Goal: Task Accomplishment & Management: Complete application form

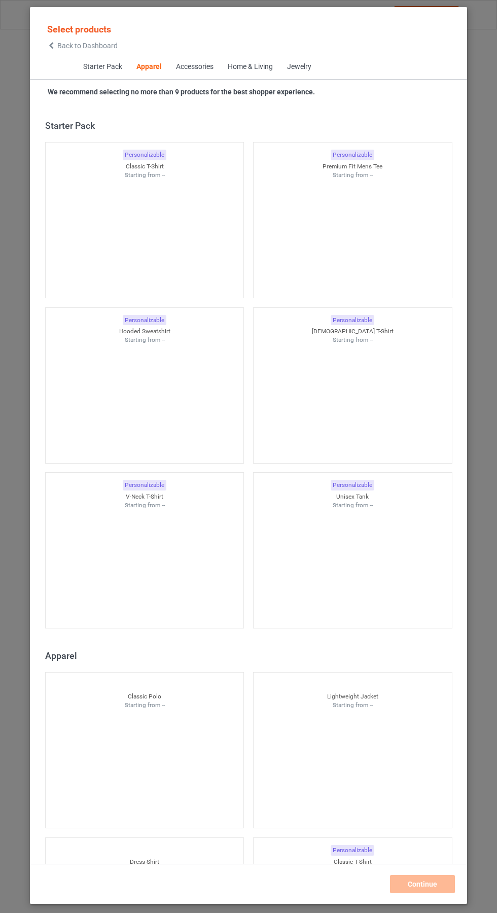
scroll to position [543, 0]
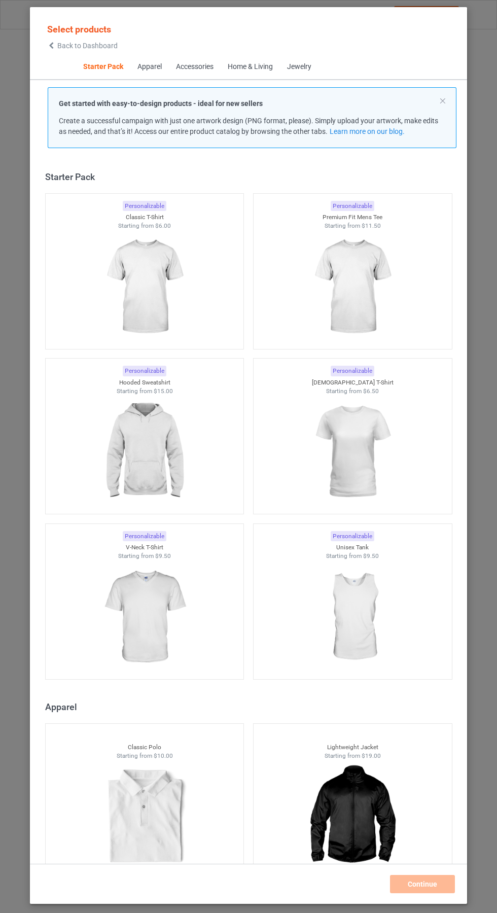
click at [140, 298] on img at bounding box center [144, 287] width 91 height 114
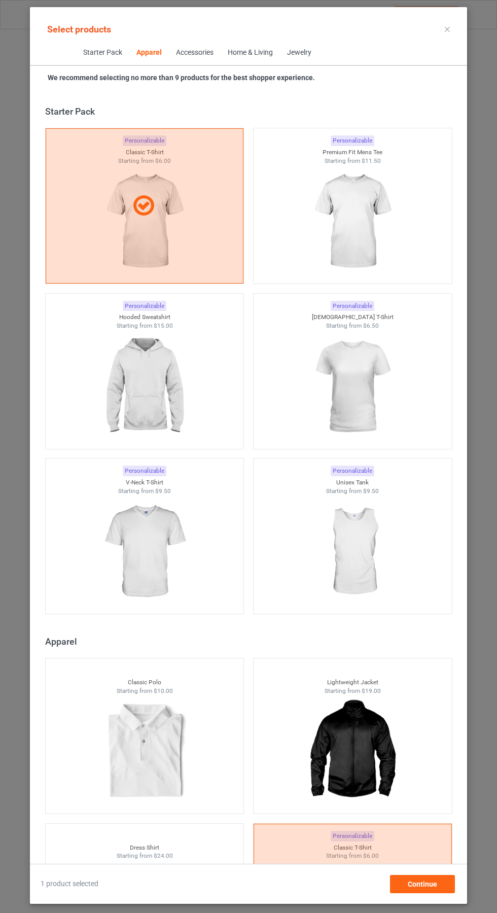
click at [375, 211] on div at bounding box center [353, 222] width 198 height 114
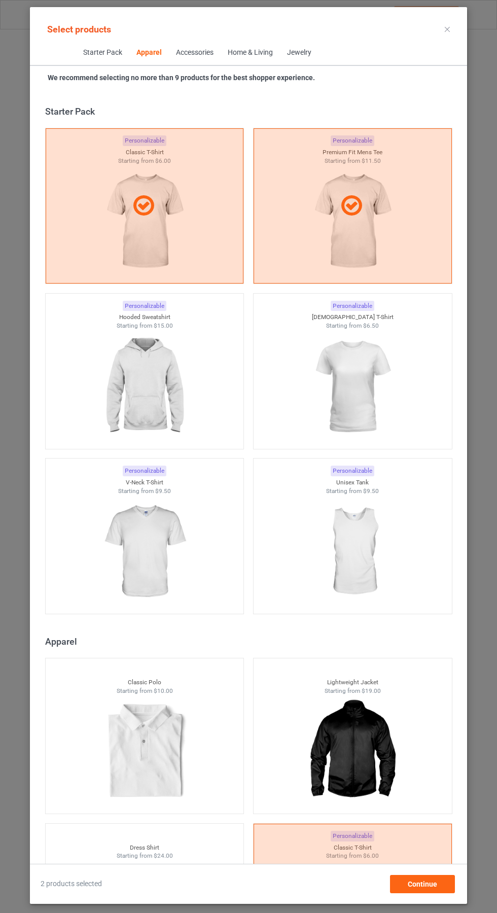
click at [361, 395] on div at bounding box center [353, 387] width 198 height 114
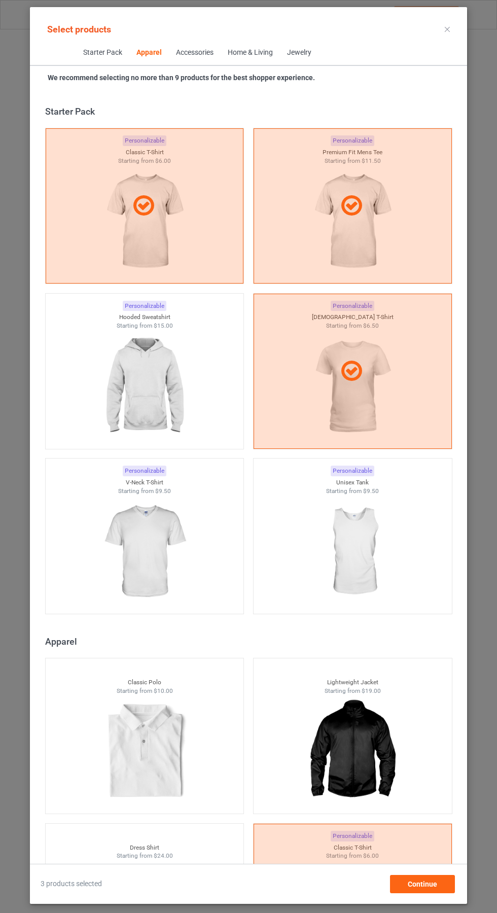
click at [143, 378] on img at bounding box center [144, 387] width 91 height 114
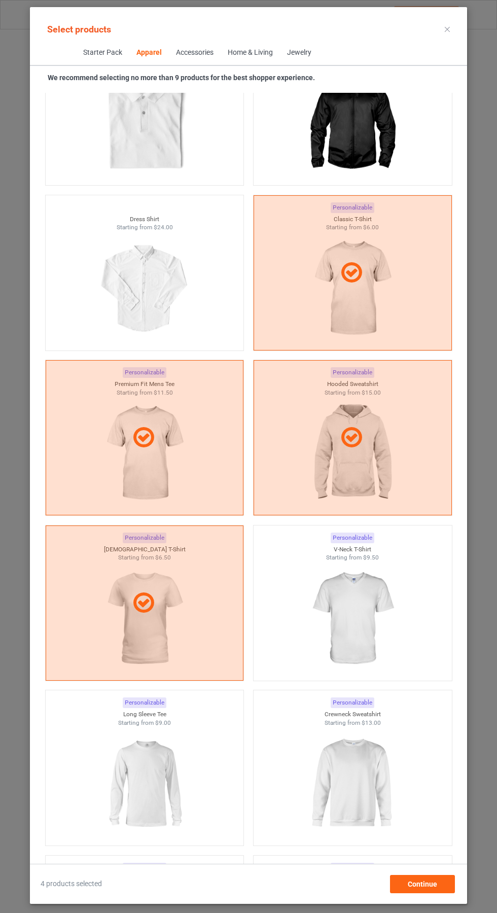
scroll to position [677, 0]
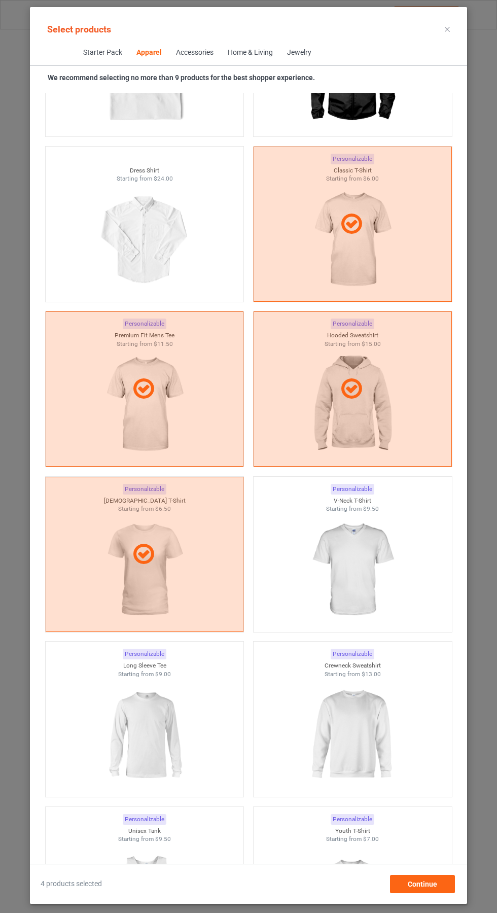
click at [343, 718] on img at bounding box center [352, 735] width 91 height 114
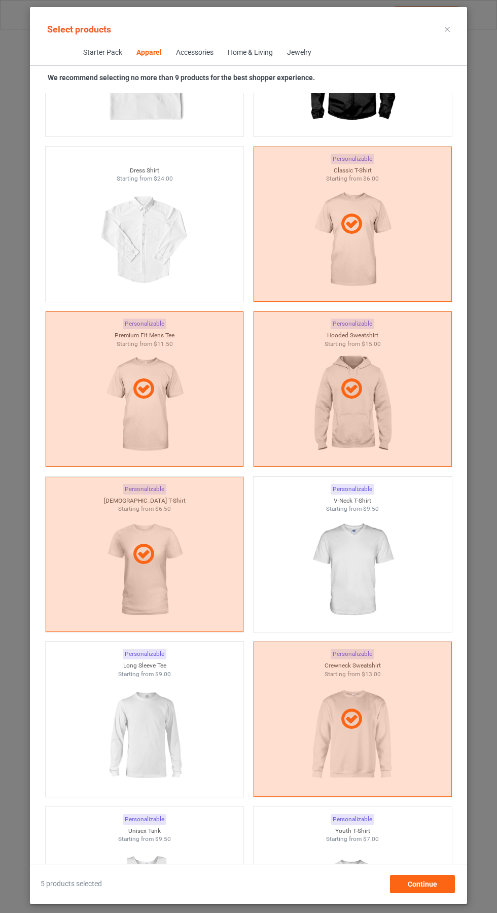
click at [153, 711] on img at bounding box center [144, 735] width 91 height 114
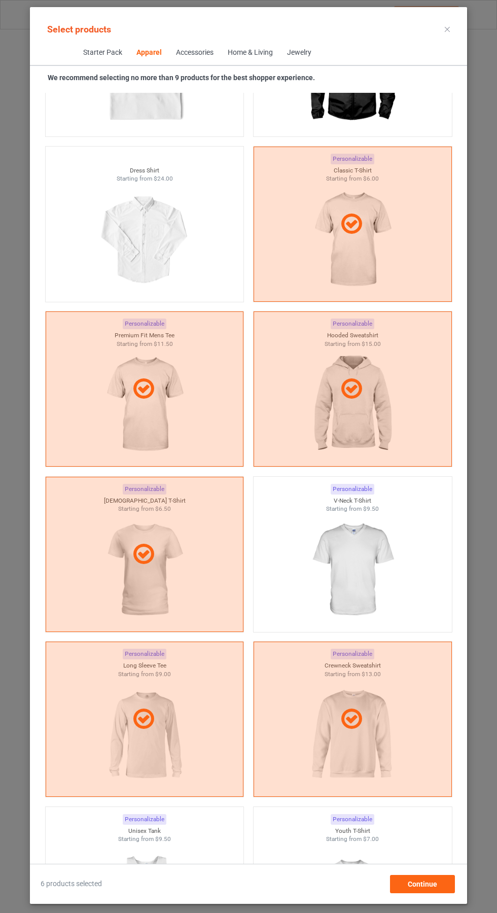
click at [447, 29] on icon at bounding box center [447, 29] width 5 height 5
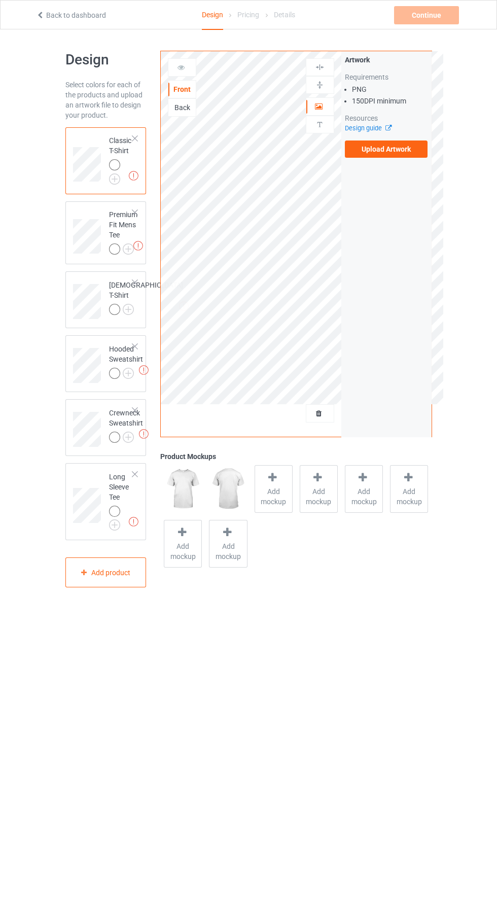
click at [410, 157] on label "Upload Artwork" at bounding box center [386, 148] width 83 height 17
click at [0, 0] on input "Upload Artwork" at bounding box center [0, 0] width 0 height 0
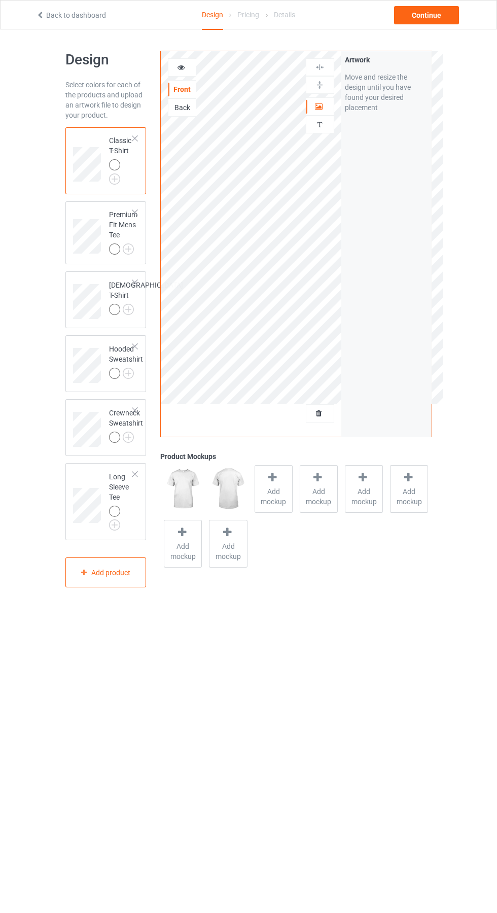
click at [0, 0] on img at bounding box center [0, 0] width 0 height 0
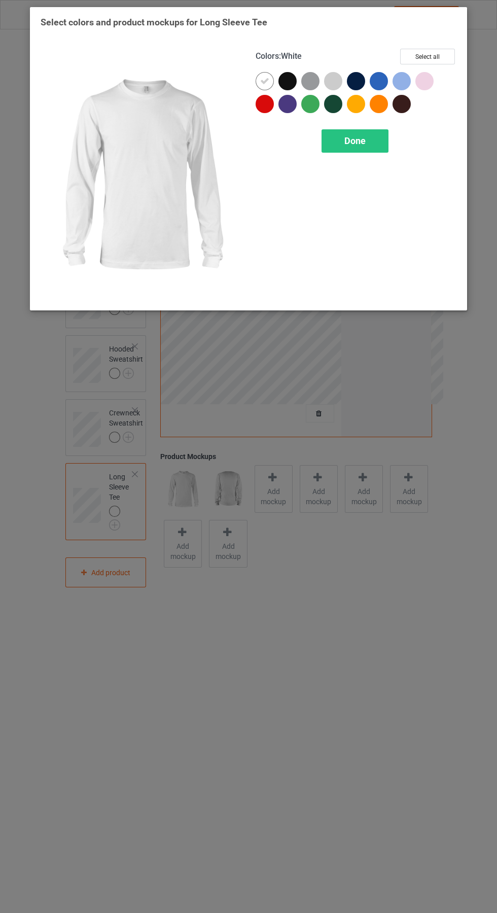
click at [432, 83] on div at bounding box center [424, 81] width 18 height 18
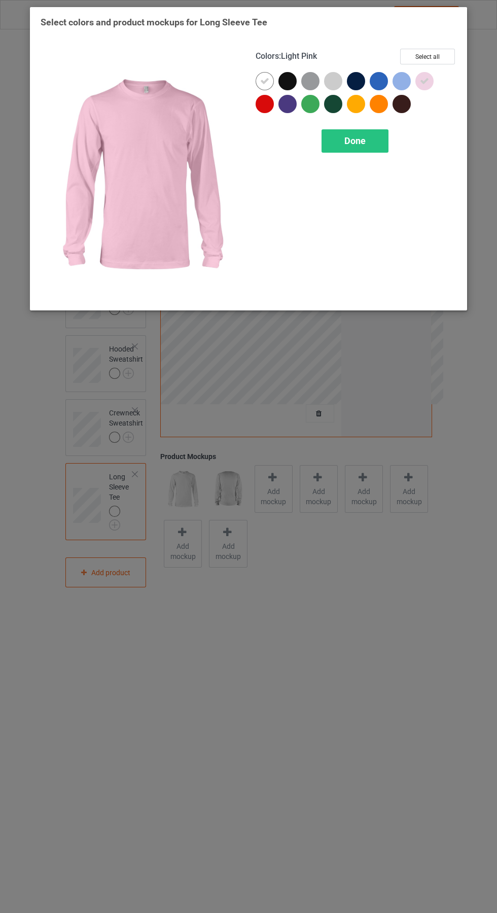
click at [261, 82] on icon at bounding box center [264, 81] width 9 height 9
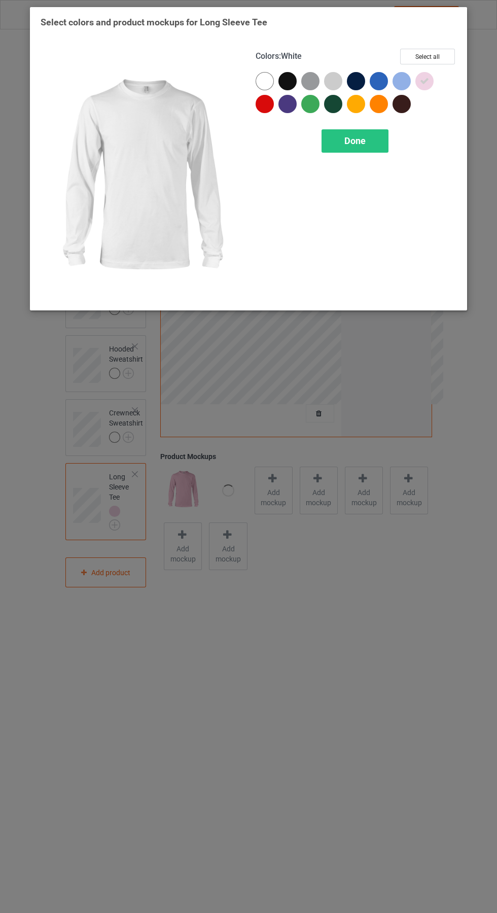
click at [374, 145] on div "Done" at bounding box center [355, 140] width 67 height 23
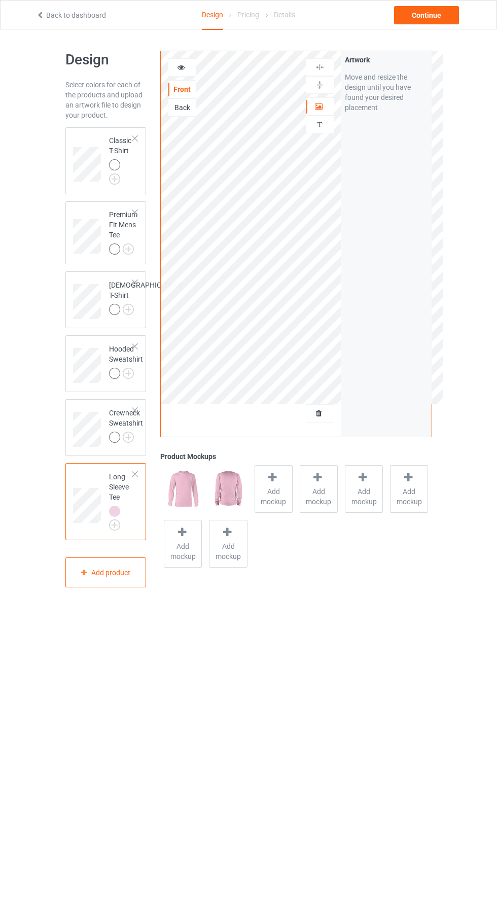
click at [0, 0] on img at bounding box center [0, 0] width 0 height 0
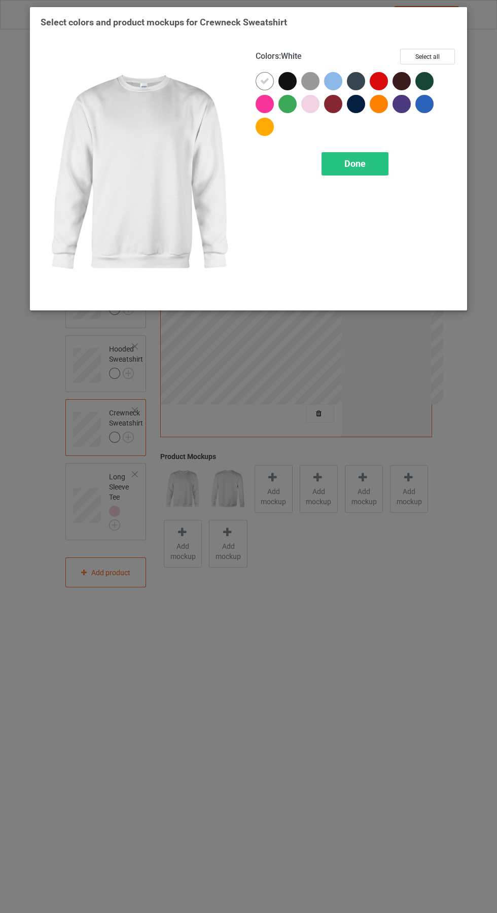
click at [258, 97] on div at bounding box center [265, 104] width 18 height 18
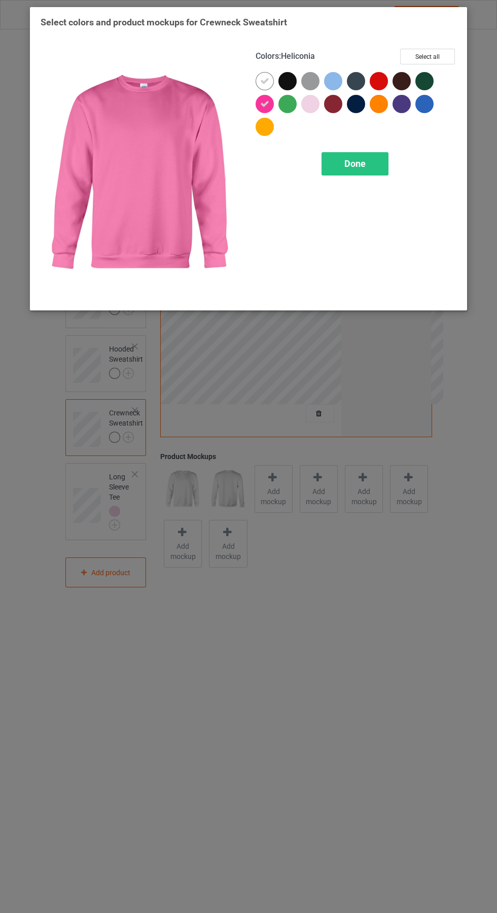
click at [264, 81] on icon at bounding box center [264, 81] width 9 height 9
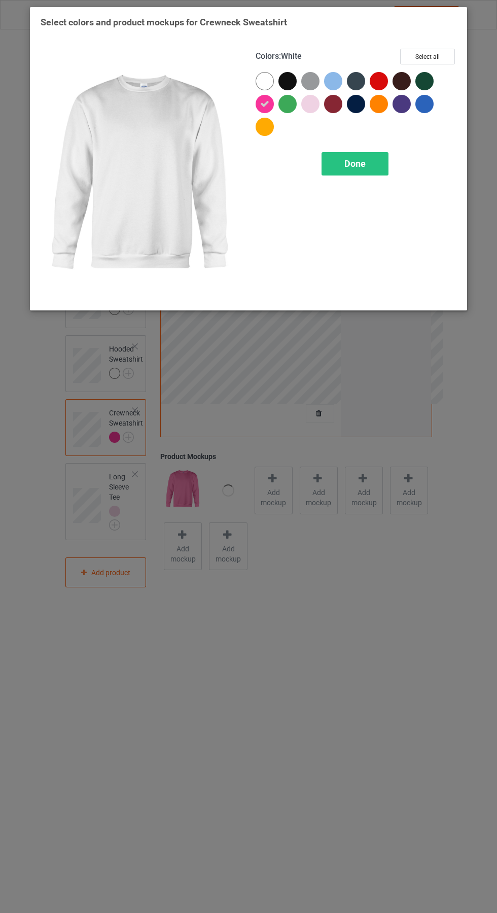
click at [314, 101] on div at bounding box center [310, 104] width 18 height 18
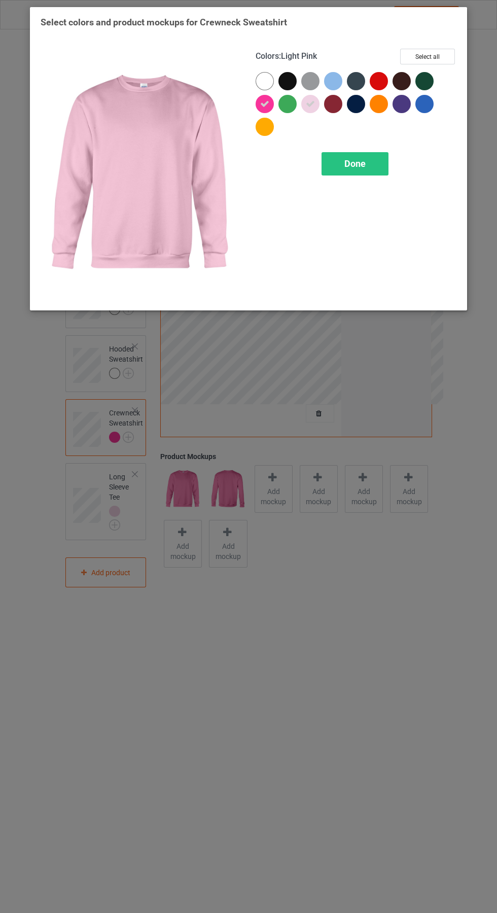
click at [368, 158] on div "Done" at bounding box center [355, 163] width 67 height 23
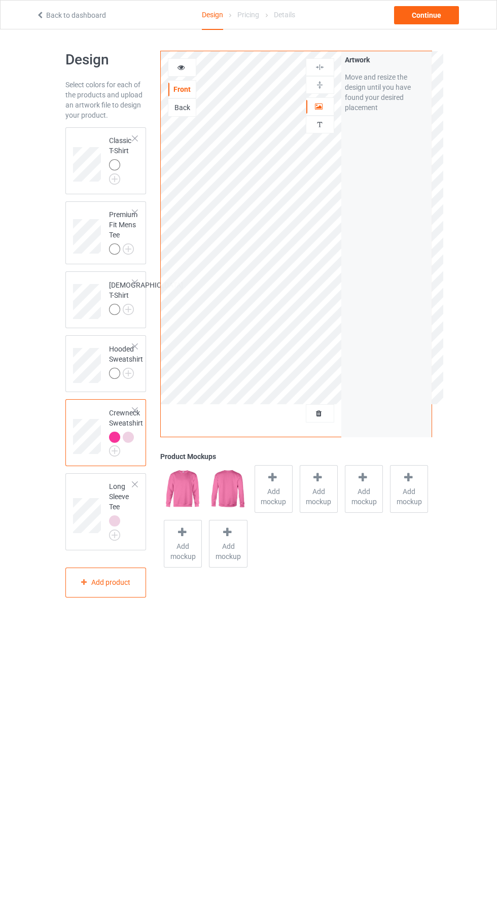
click at [0, 0] on img at bounding box center [0, 0] width 0 height 0
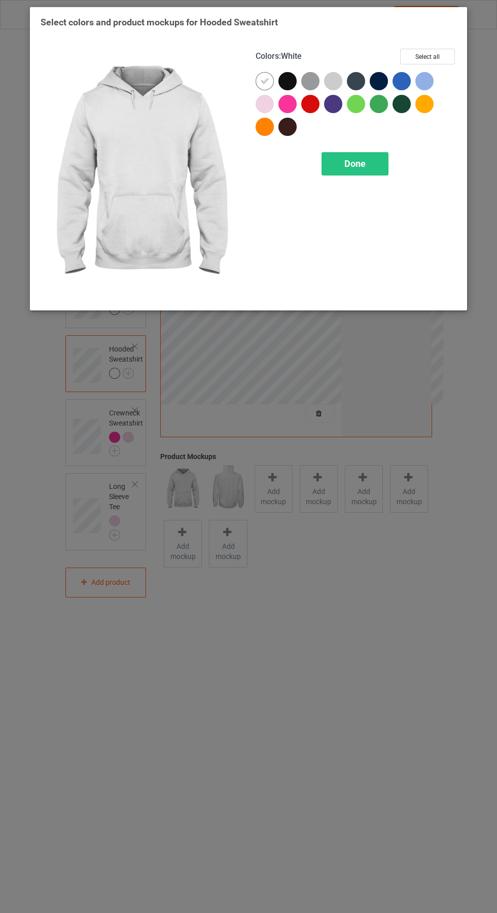
click at [290, 98] on div at bounding box center [287, 104] width 18 height 18
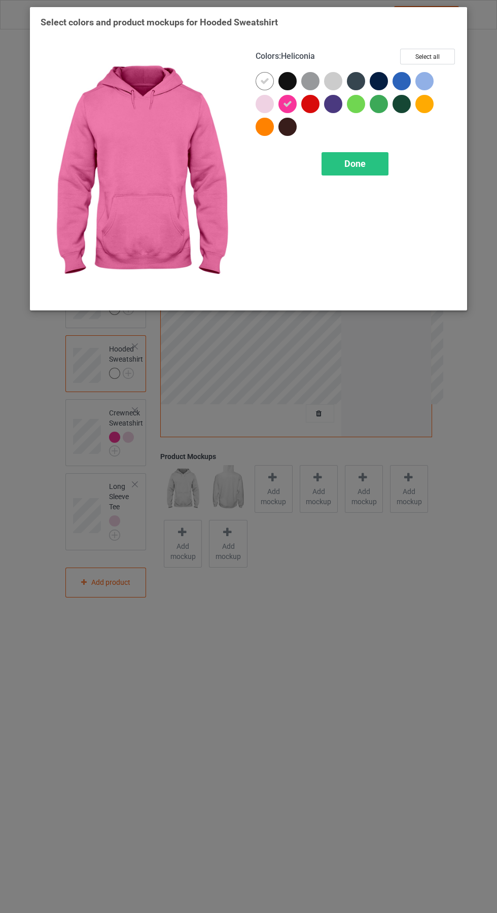
click at [264, 101] on div at bounding box center [265, 104] width 18 height 18
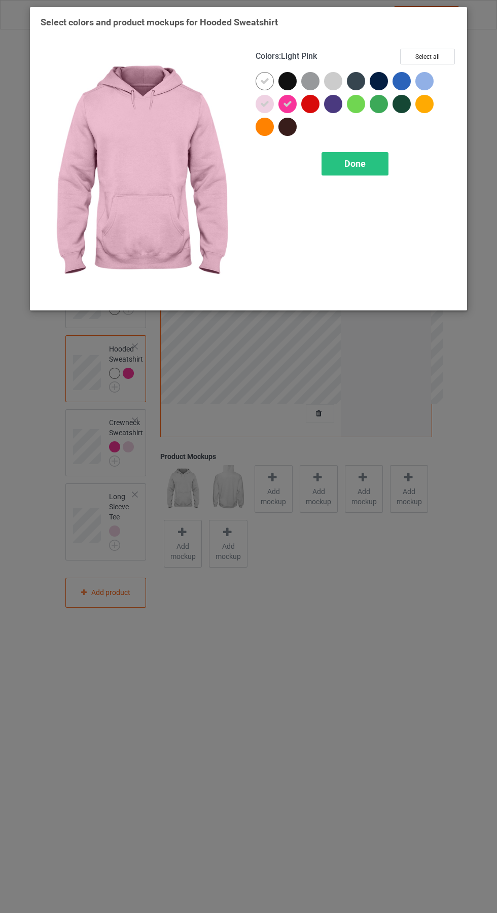
click at [272, 76] on div at bounding box center [265, 81] width 18 height 18
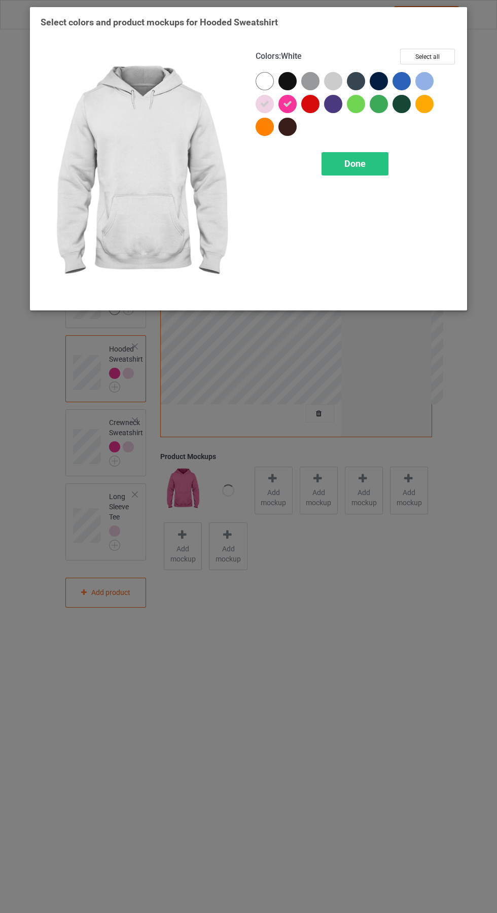
click at [363, 162] on span "Done" at bounding box center [354, 163] width 21 height 11
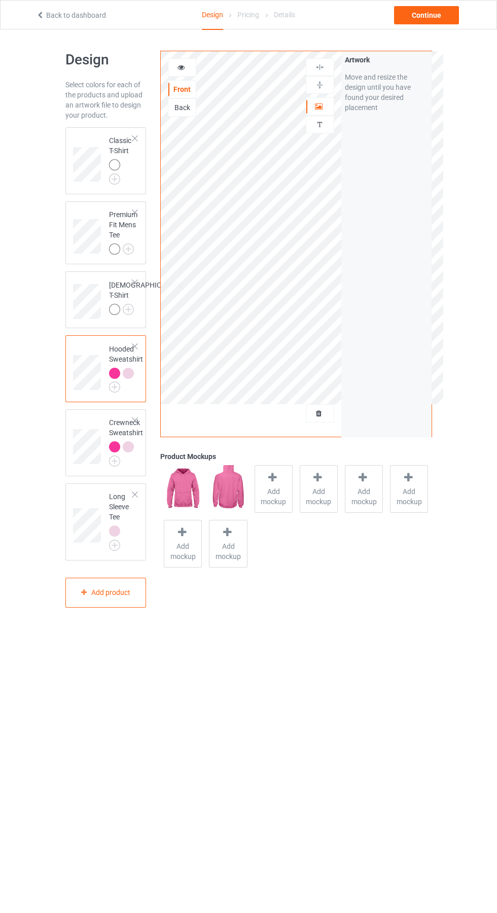
click at [0, 0] on img at bounding box center [0, 0] width 0 height 0
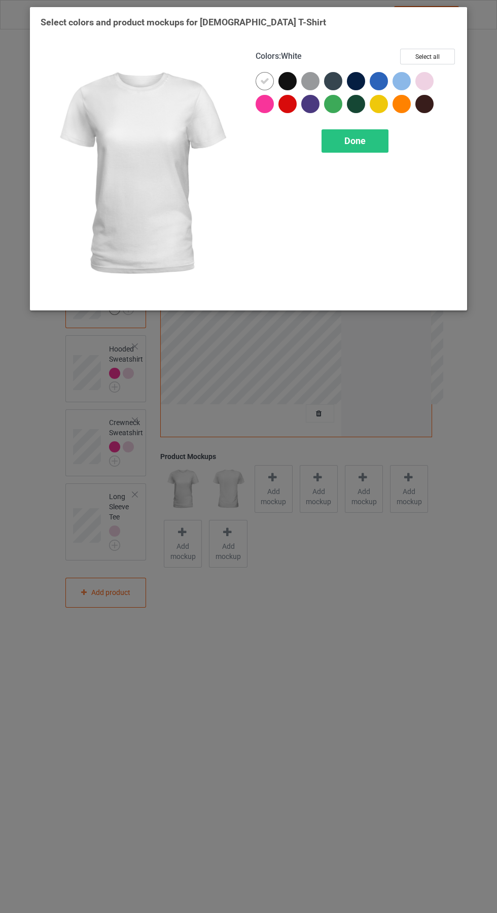
click at [269, 103] on div at bounding box center [265, 104] width 18 height 18
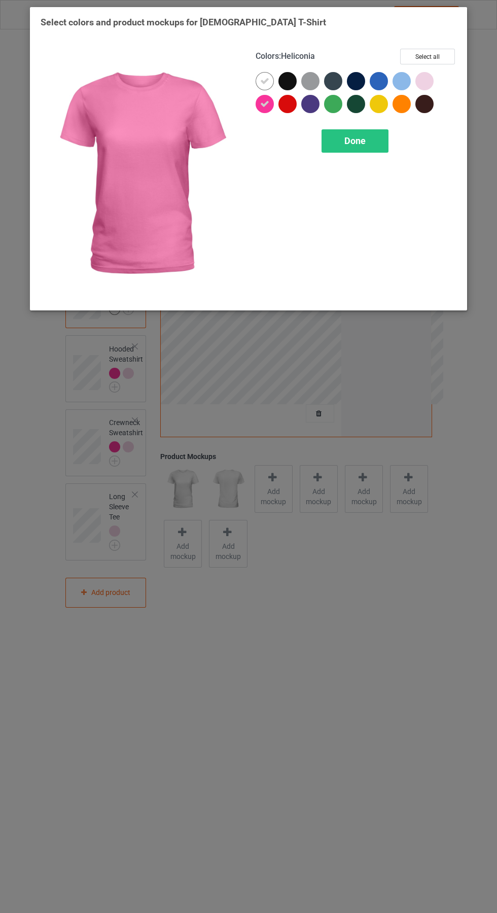
click at [265, 81] on icon at bounding box center [264, 81] width 9 height 9
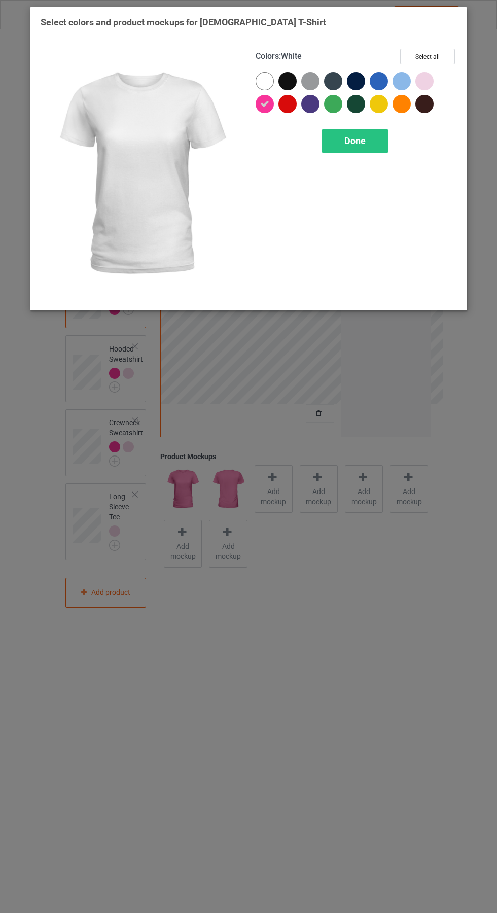
click at [433, 74] on div at bounding box center [426, 83] width 23 height 23
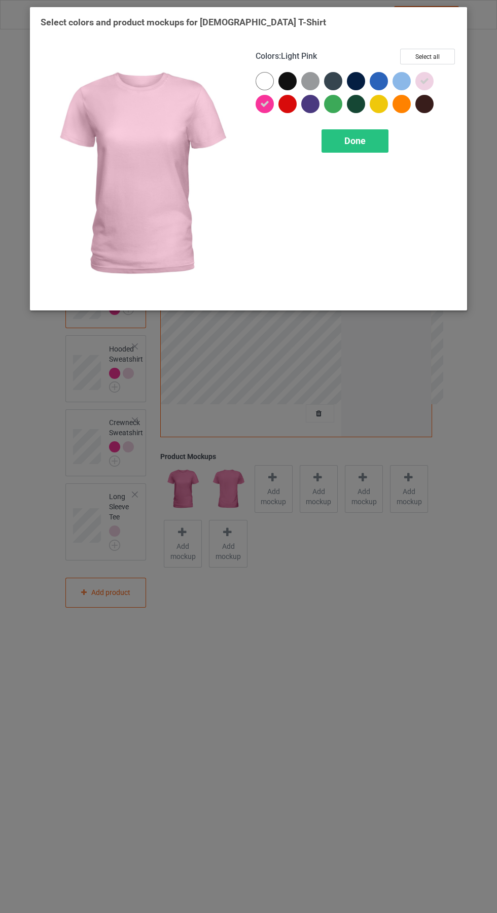
click at [355, 140] on span "Done" at bounding box center [354, 140] width 21 height 11
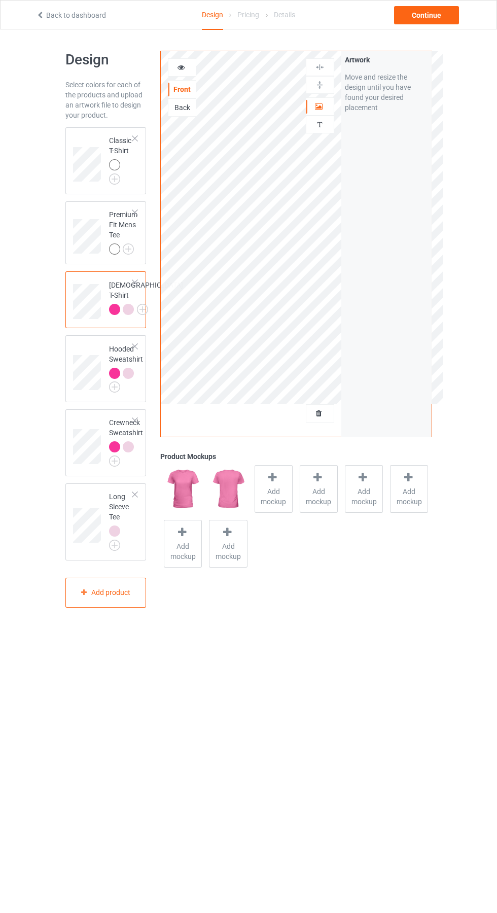
click at [0, 0] on img at bounding box center [0, 0] width 0 height 0
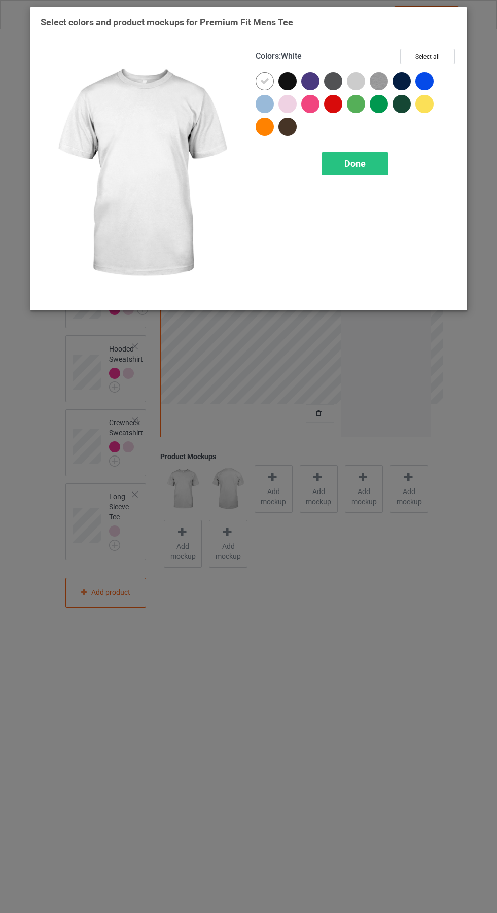
click at [311, 103] on div at bounding box center [310, 104] width 18 height 18
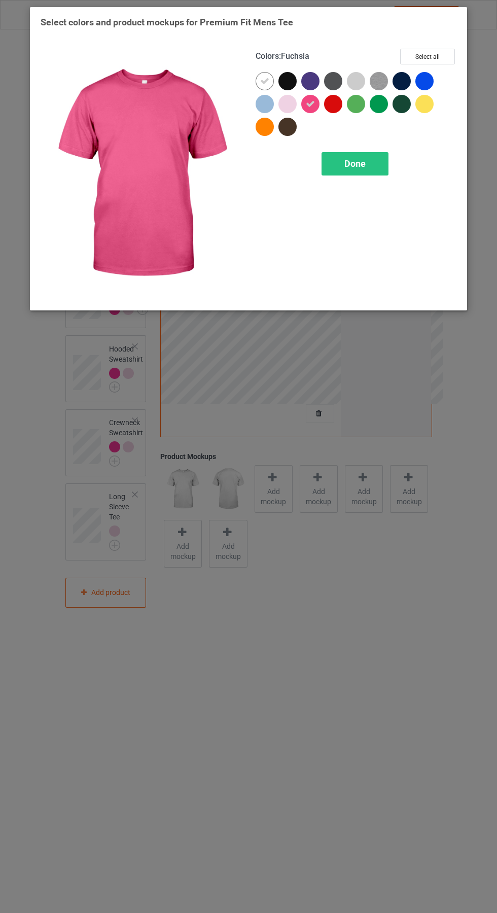
click at [289, 100] on div at bounding box center [287, 104] width 18 height 18
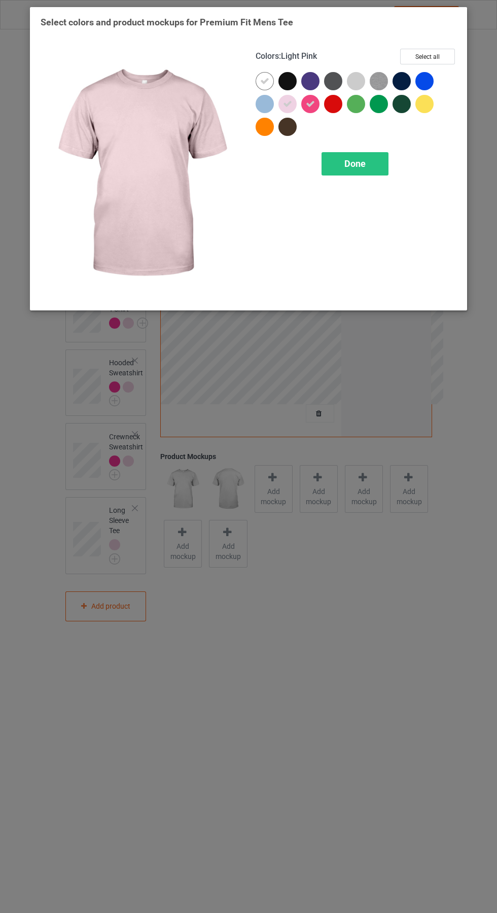
click at [265, 81] on icon at bounding box center [264, 81] width 9 height 9
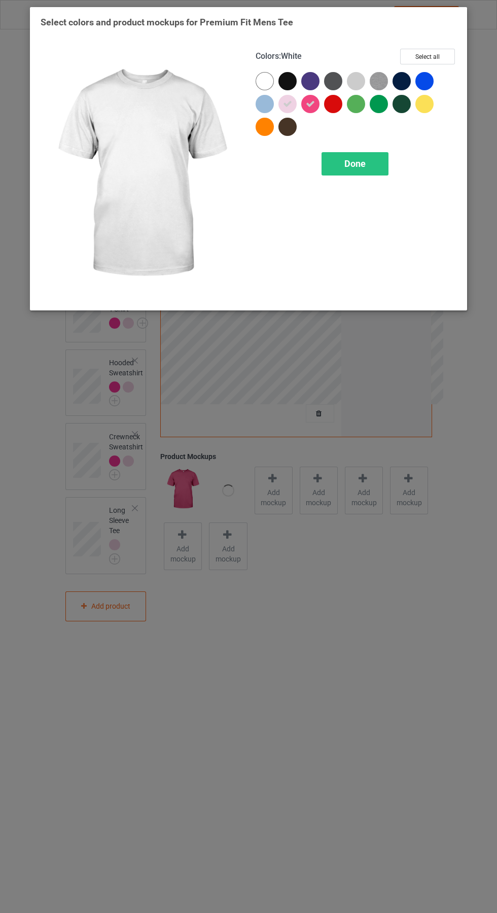
click at [364, 162] on span "Done" at bounding box center [354, 163] width 21 height 11
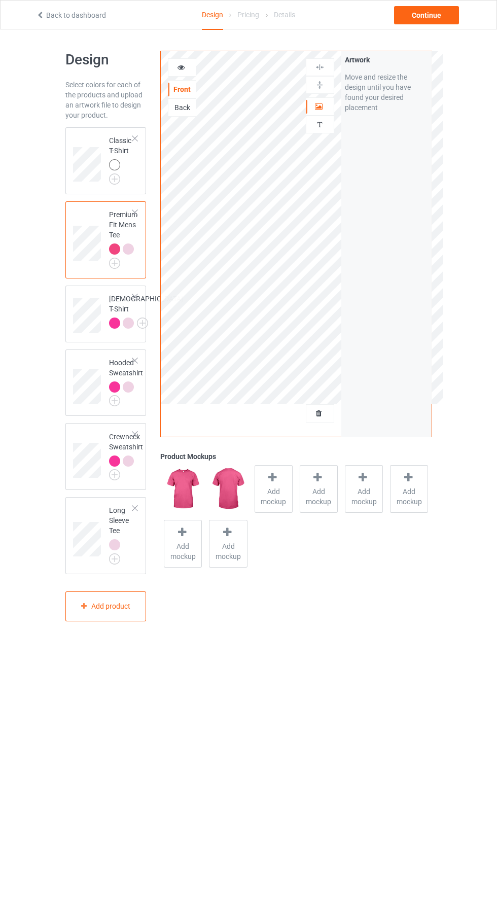
click at [0, 0] on img at bounding box center [0, 0] width 0 height 0
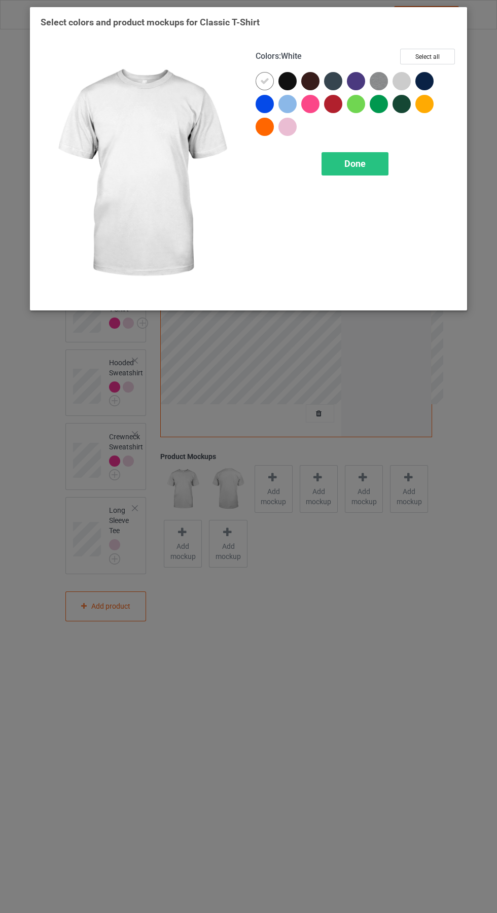
click at [313, 103] on div at bounding box center [310, 104] width 18 height 18
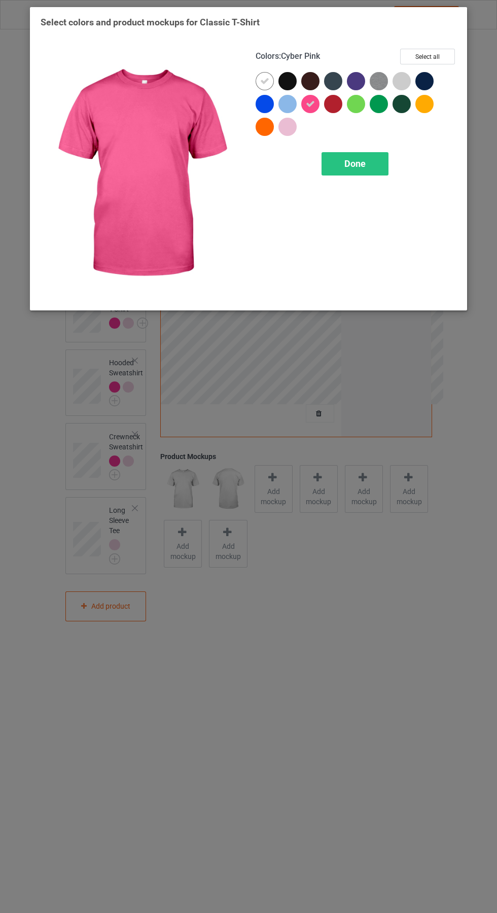
click at [296, 134] on div at bounding box center [289, 129] width 23 height 23
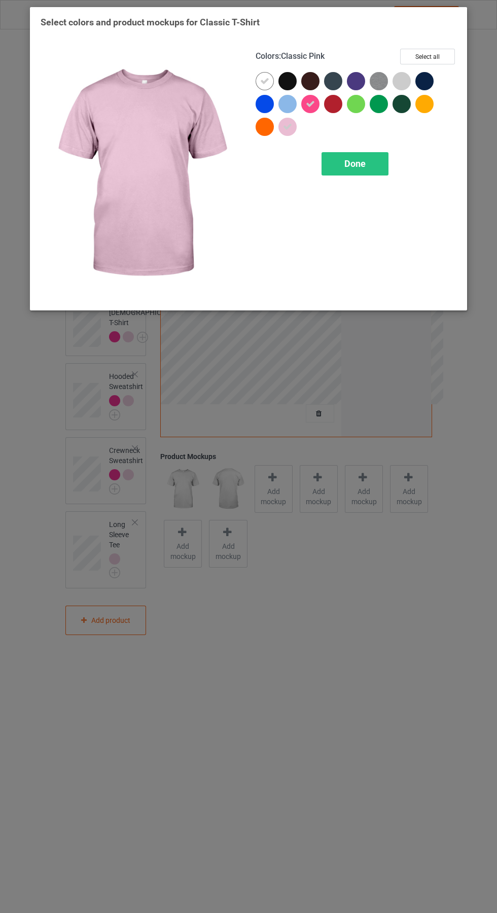
click at [265, 81] on icon at bounding box center [264, 81] width 9 height 9
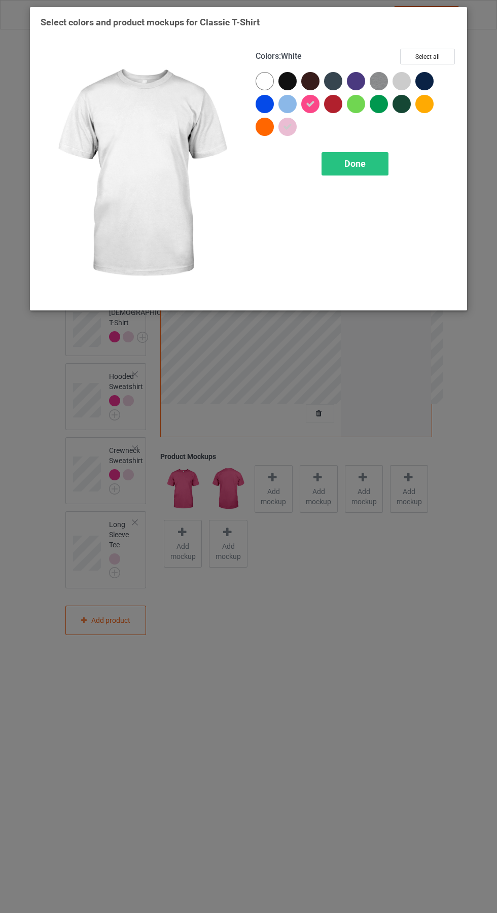
click at [380, 159] on div "Done" at bounding box center [355, 163] width 67 height 23
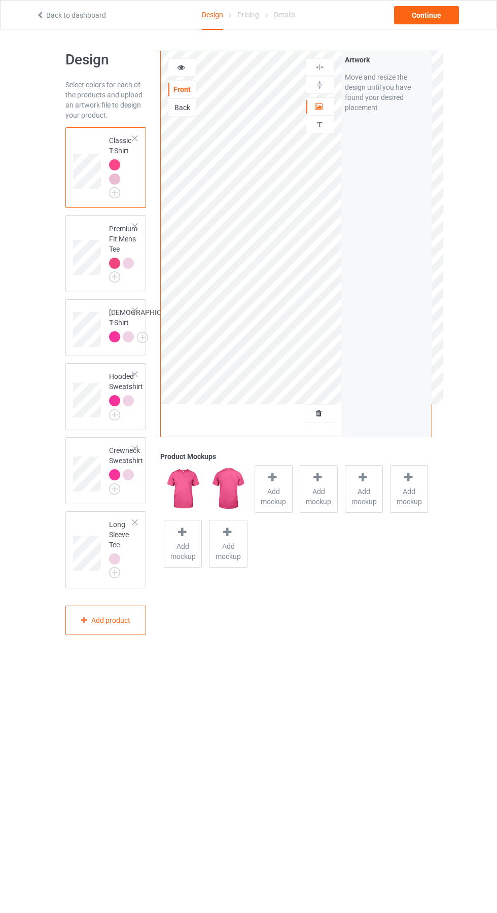
click at [273, 501] on span "Add mockup" at bounding box center [273, 496] width 37 height 20
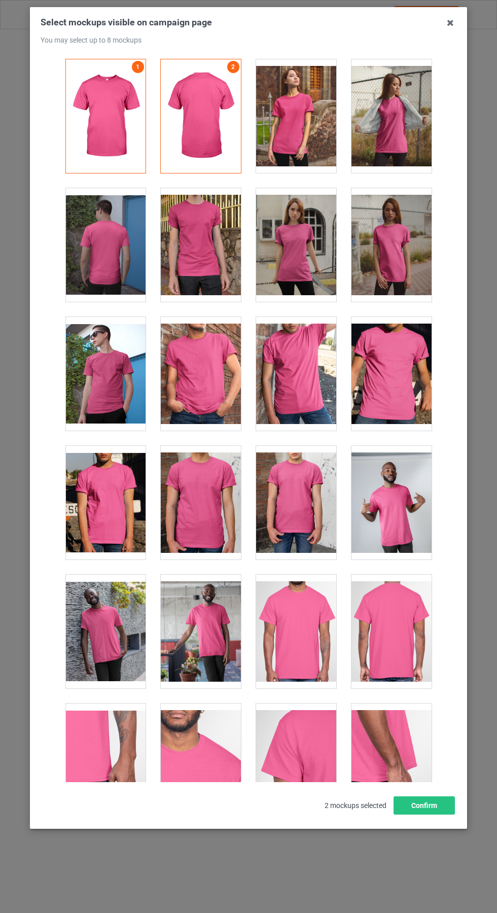
click at [314, 253] on div at bounding box center [296, 245] width 80 height 114
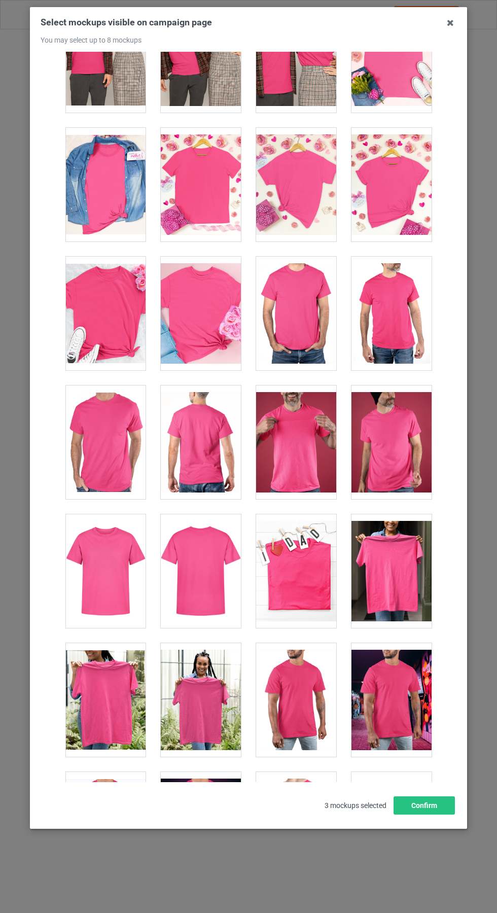
scroll to position [4050, 0]
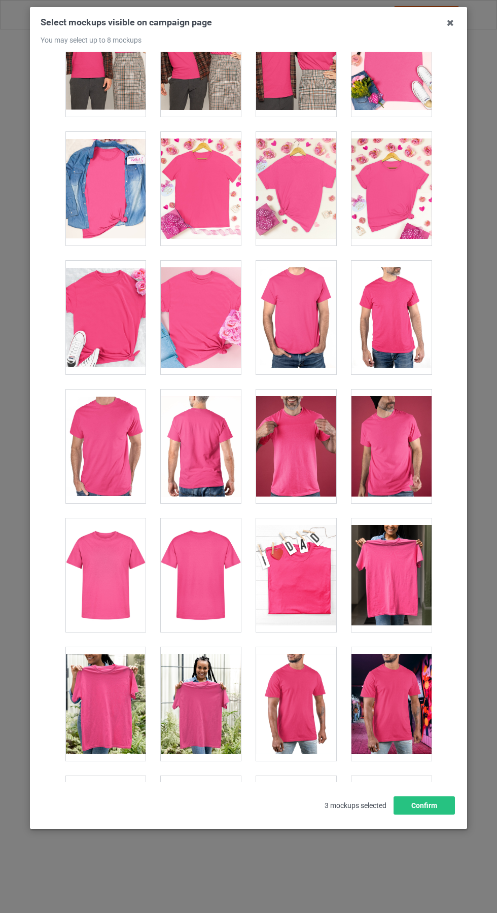
click at [207, 205] on div at bounding box center [201, 189] width 80 height 114
click at [450, 22] on icon at bounding box center [450, 23] width 16 height 16
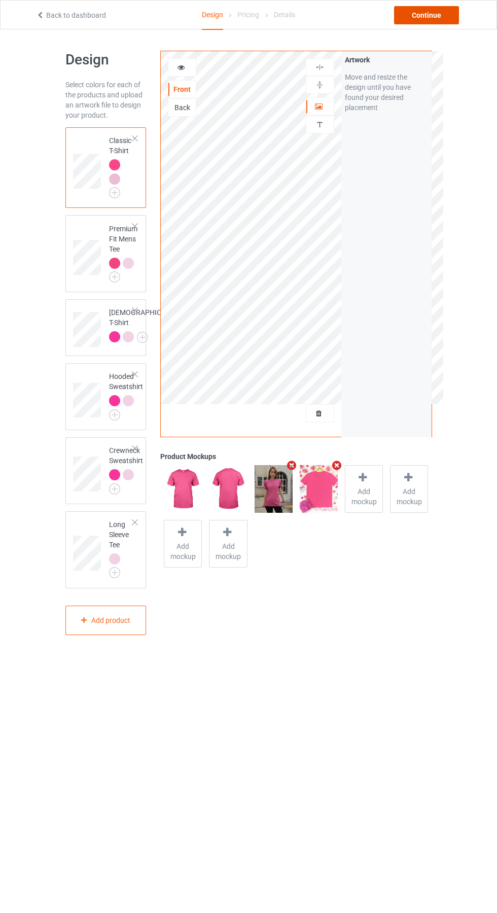
click at [438, 23] on div "Continue" at bounding box center [426, 15] width 65 height 18
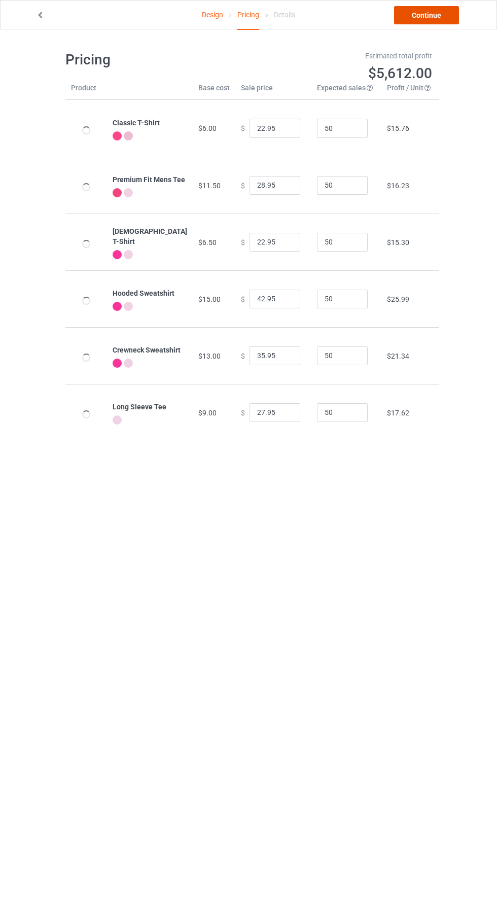
click at [430, 21] on link "Continue" at bounding box center [426, 15] width 65 height 18
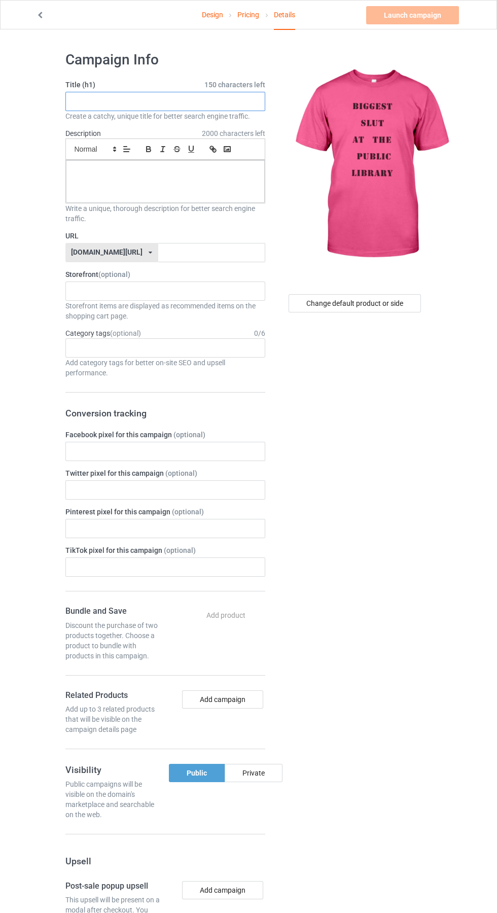
click at [140, 101] on input "text" at bounding box center [165, 101] width 200 height 19
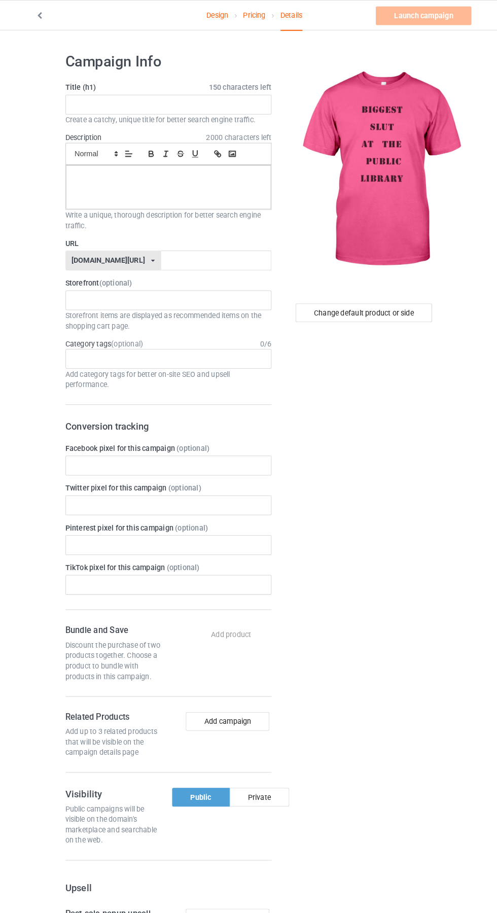
click at [98, 52] on h1 "Campaign Info" at bounding box center [165, 60] width 200 height 18
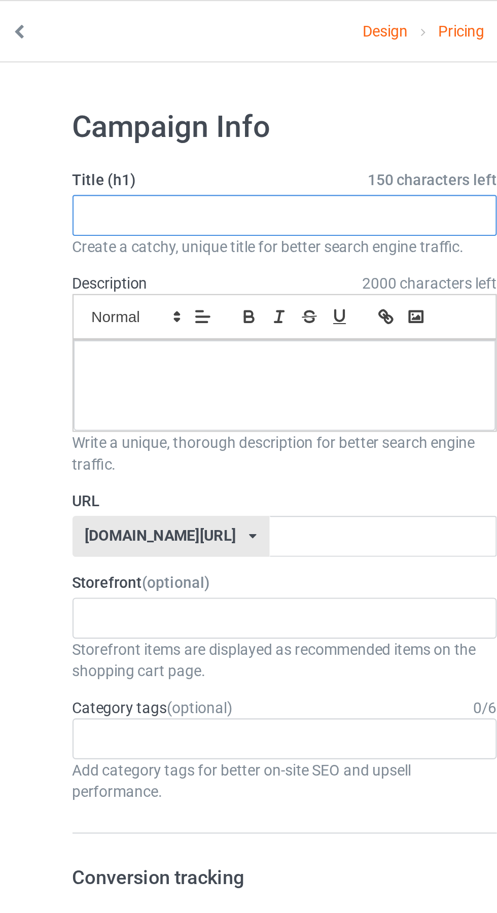
click at [126, 99] on input "text" at bounding box center [165, 101] width 200 height 19
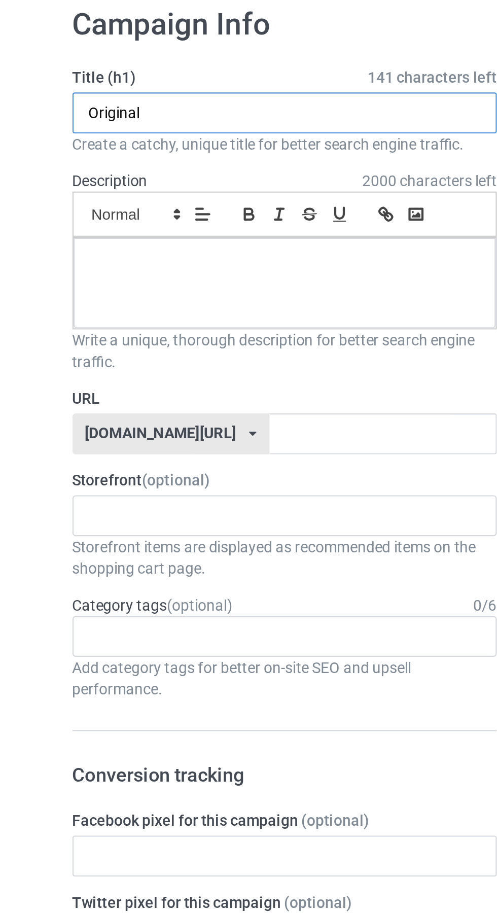
type input "Original"
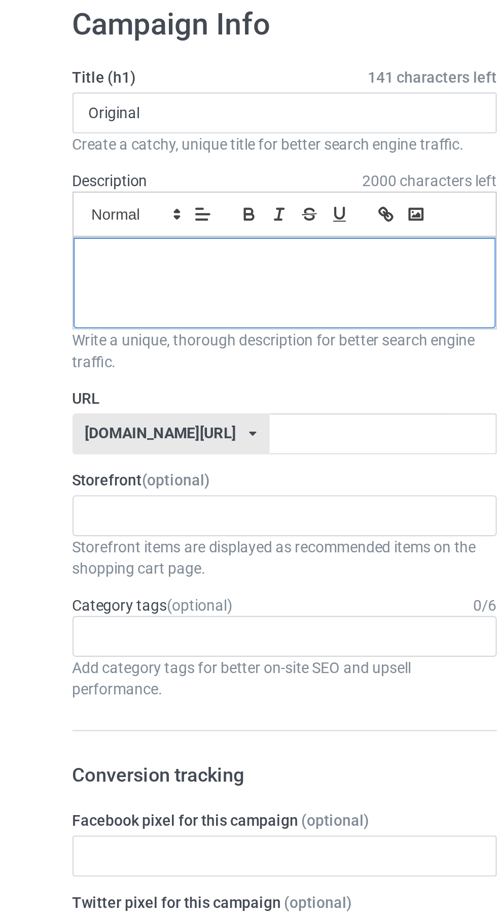
click at [153, 190] on div at bounding box center [165, 181] width 199 height 43
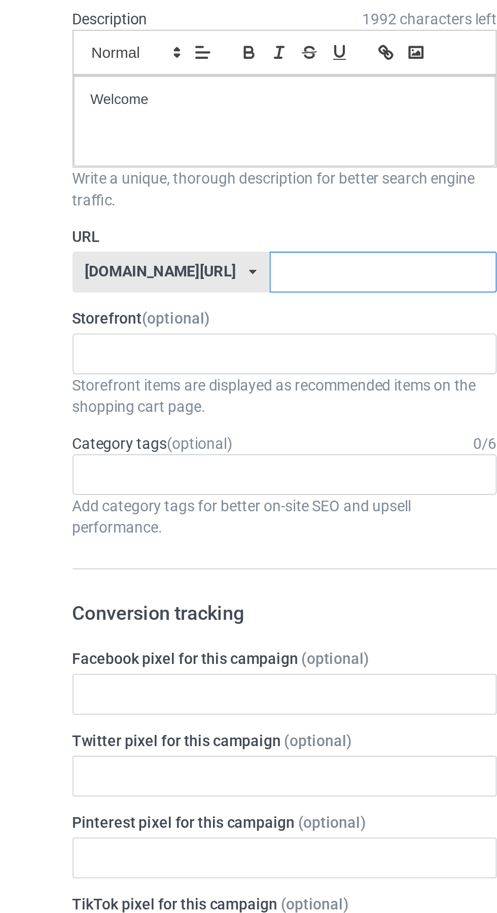
click at [189, 254] on input "text" at bounding box center [211, 252] width 107 height 19
type input "Slut"
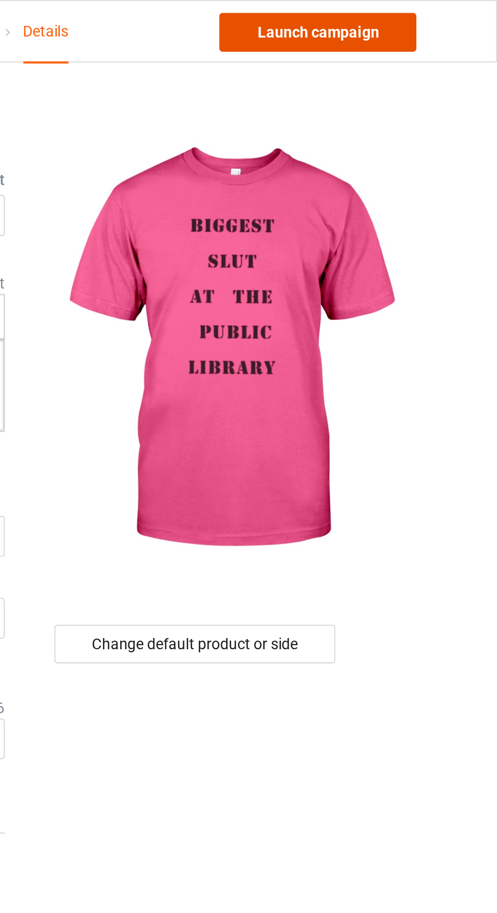
click at [427, 17] on link "Launch campaign" at bounding box center [412, 15] width 93 height 18
